Goal: Check status: Check status

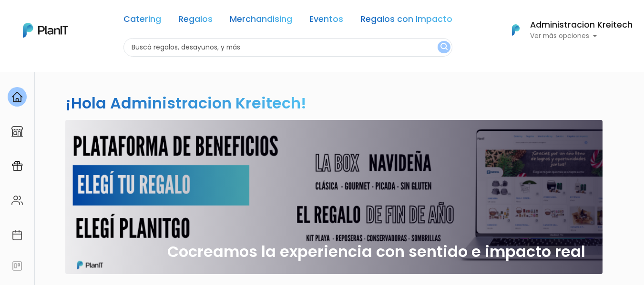
click at [584, 34] on p "Ver más opciones" at bounding box center [581, 36] width 102 height 7
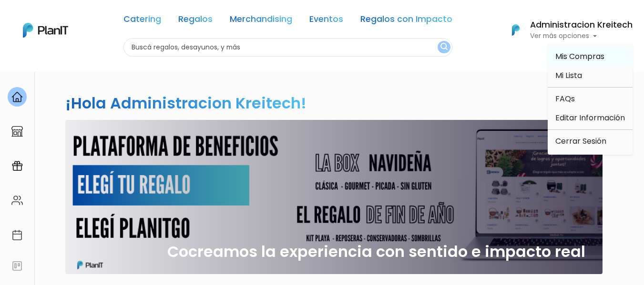
click at [590, 52] on span "Mis Compras" at bounding box center [579, 56] width 49 height 11
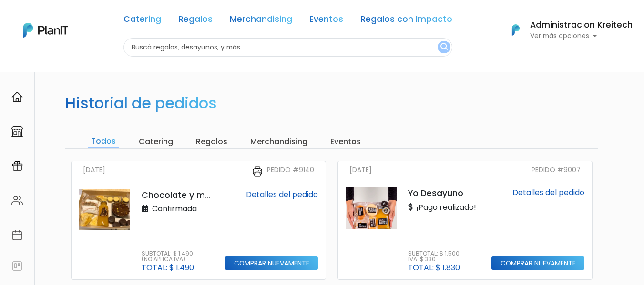
click at [209, 202] on div "Confirmada" at bounding box center [177, 210] width 72 height 17
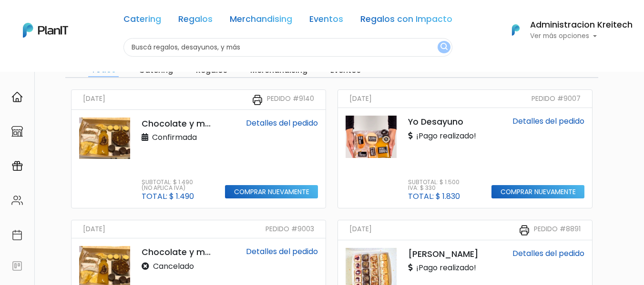
scroll to position [72, 0]
click at [271, 121] on link "Detalles del pedido" at bounding box center [282, 122] width 72 height 11
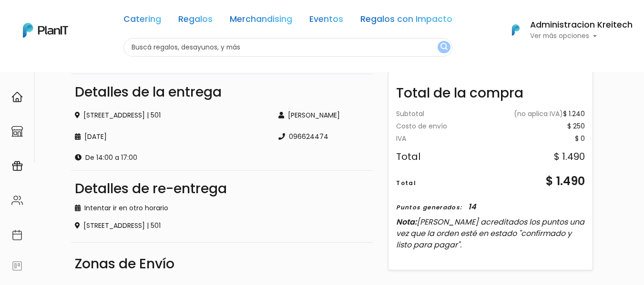
scroll to position [194, 0]
